Goal: Find specific page/section: Find specific page/section

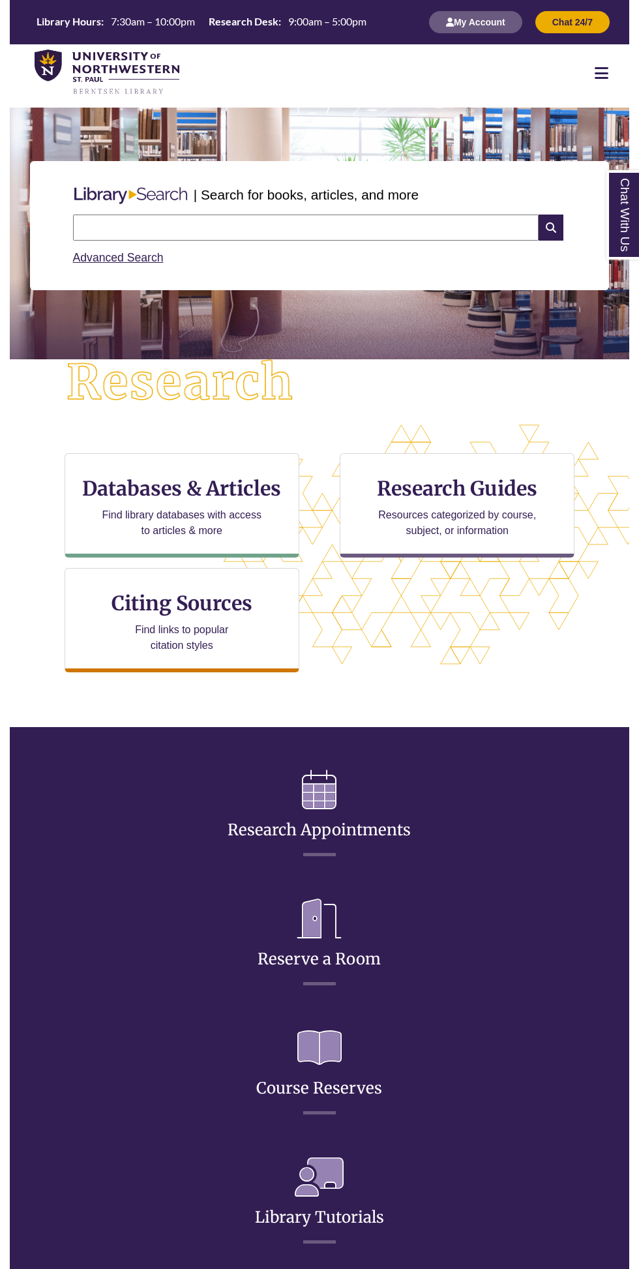
click at [407, 228] on input "text" at bounding box center [305, 227] width 465 height 26
type input "**********"
click at [503, 20] on button "My Account" at bounding box center [475, 22] width 93 height 22
